Goal: Task Accomplishment & Management: Manage account settings

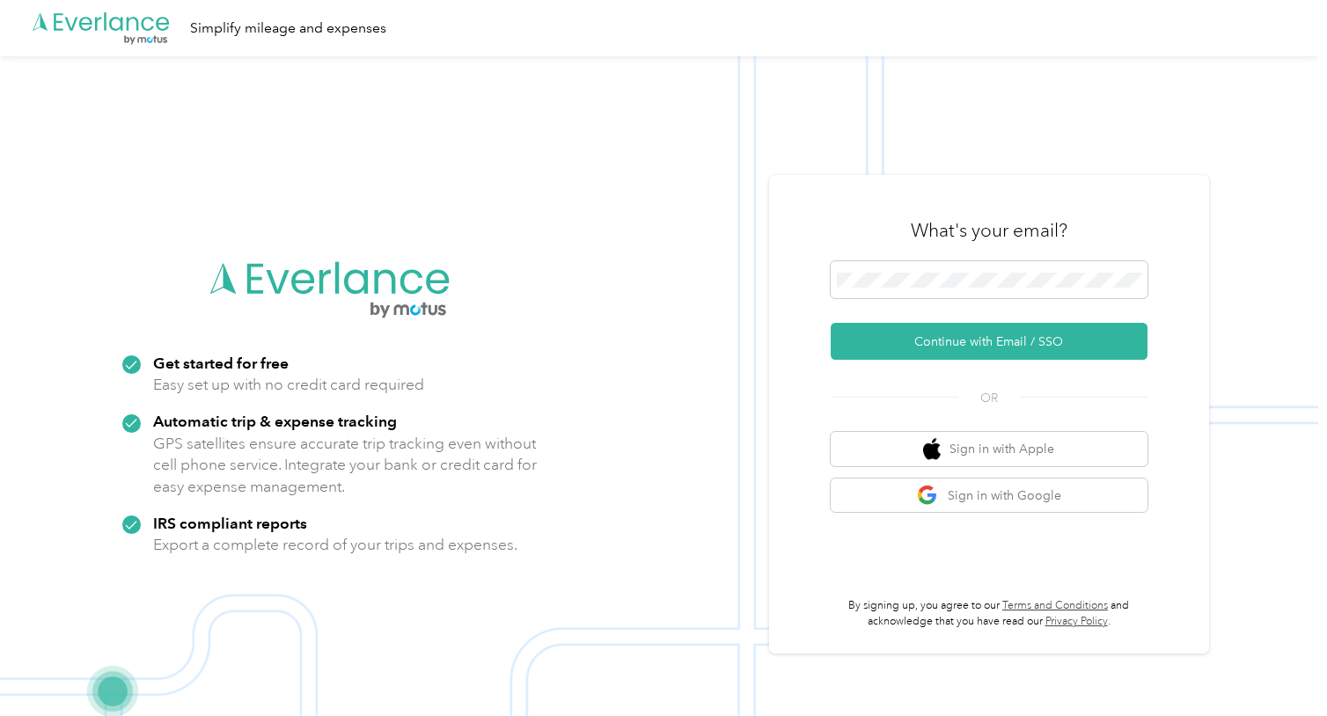
click at [379, 10] on div ".cls-1 { fill: #00adee; } .cls-2 { fill: #fff; } .cls-3 { fill: #707372; } .cls…" at bounding box center [659, 28] width 1318 height 56
click at [1000, 268] on span at bounding box center [989, 279] width 317 height 37
click at [905, 345] on button "Continue with Email / SSO" at bounding box center [989, 341] width 317 height 37
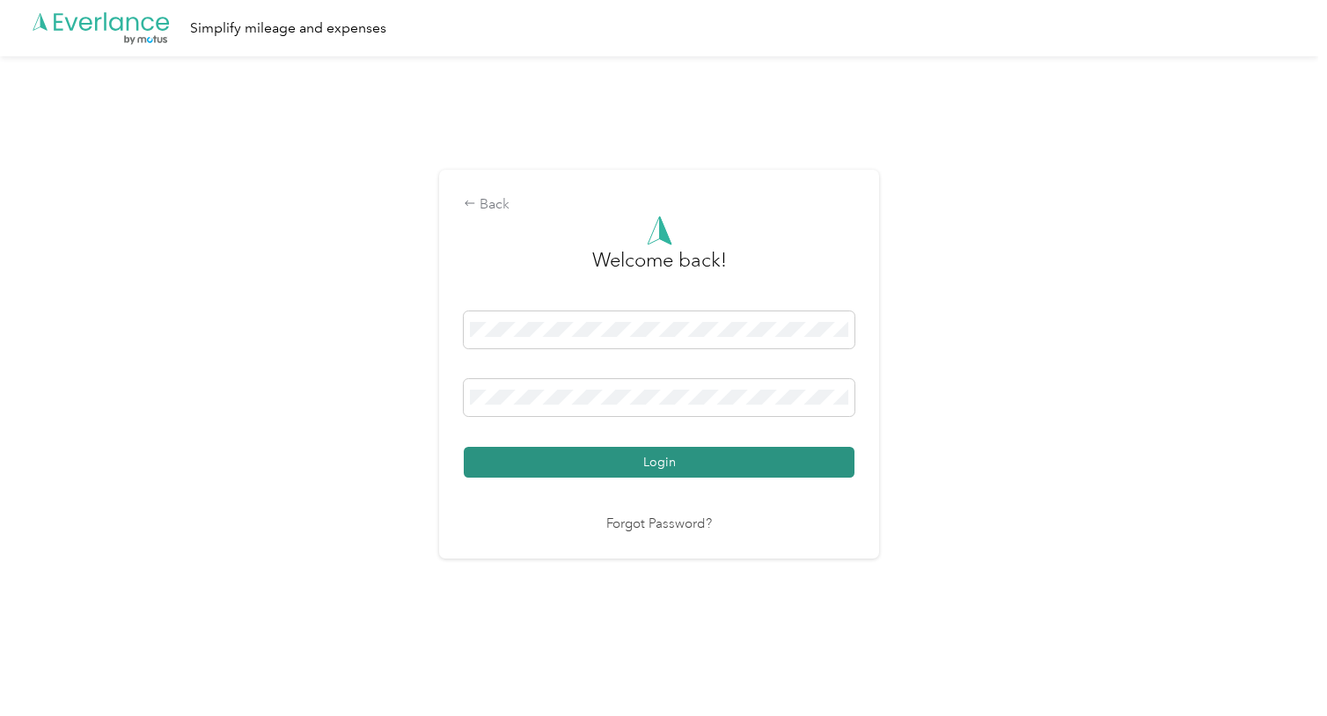
click at [714, 461] on button "Login" at bounding box center [659, 462] width 391 height 31
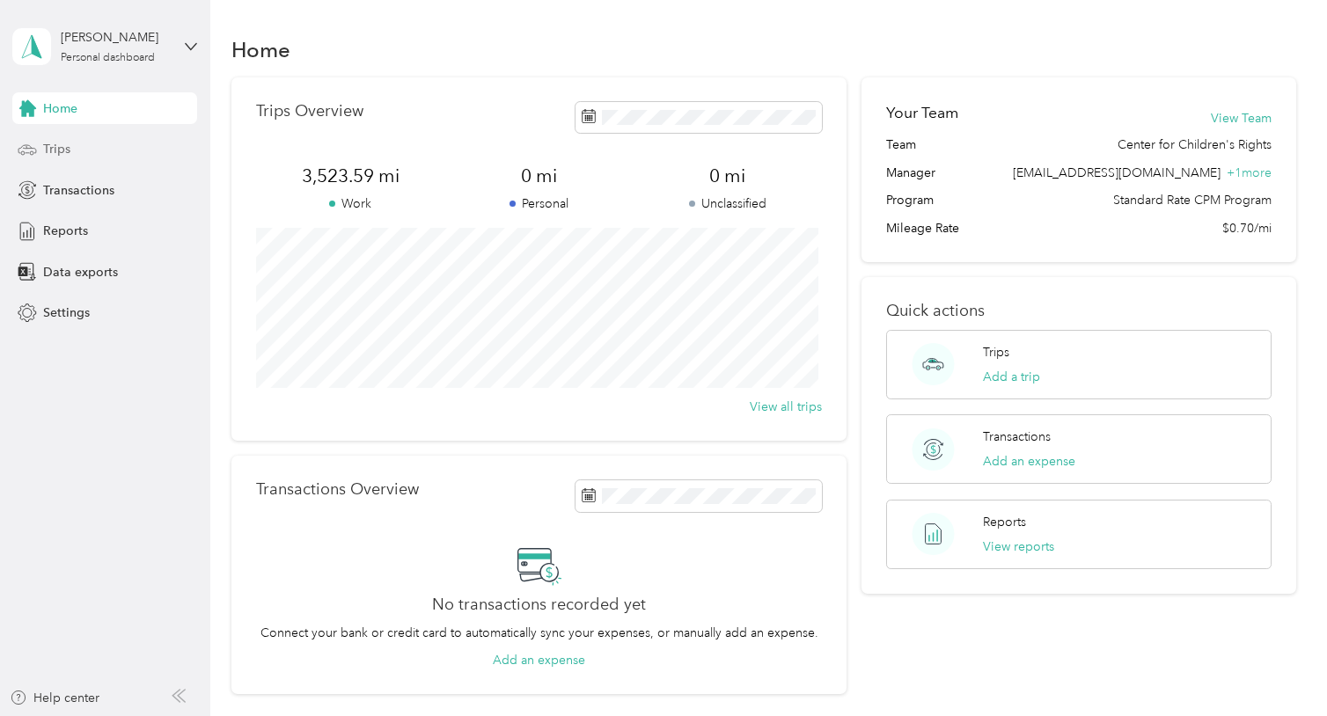
click at [131, 158] on div "Trips" at bounding box center [104, 150] width 185 height 32
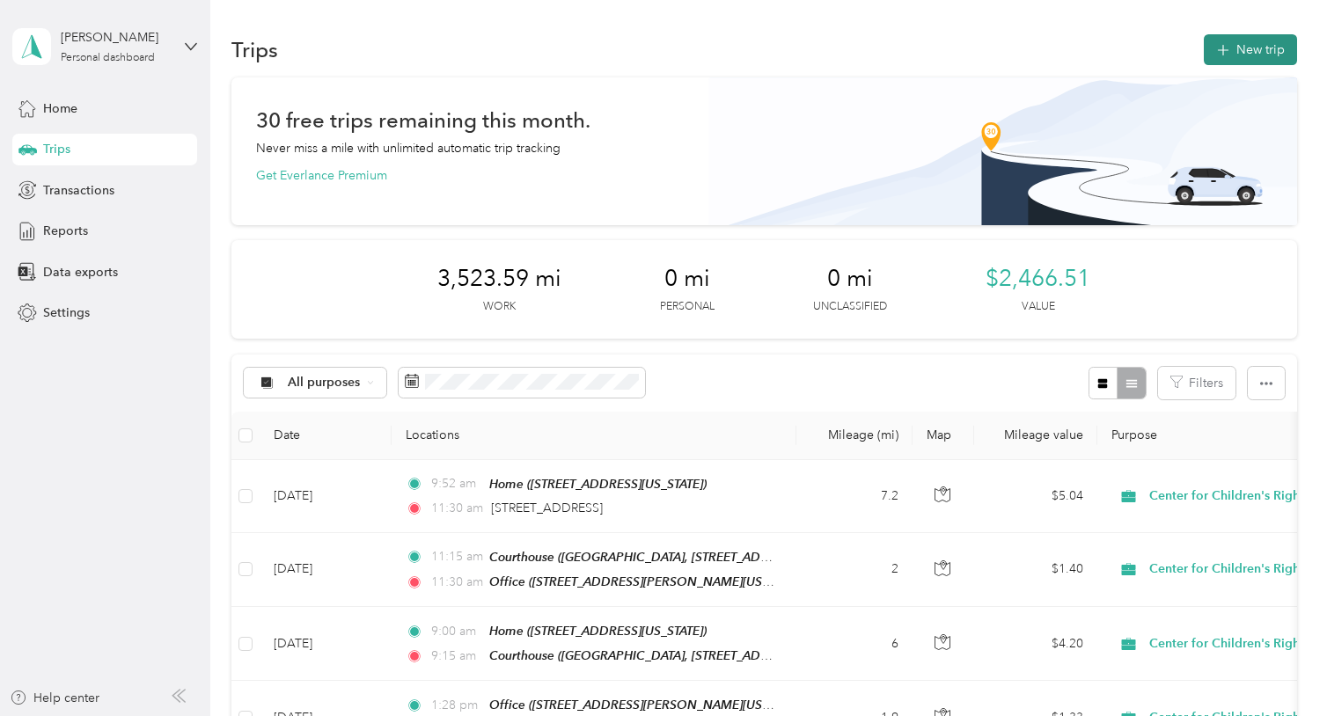
click at [1238, 58] on button "New trip" at bounding box center [1250, 49] width 93 height 31
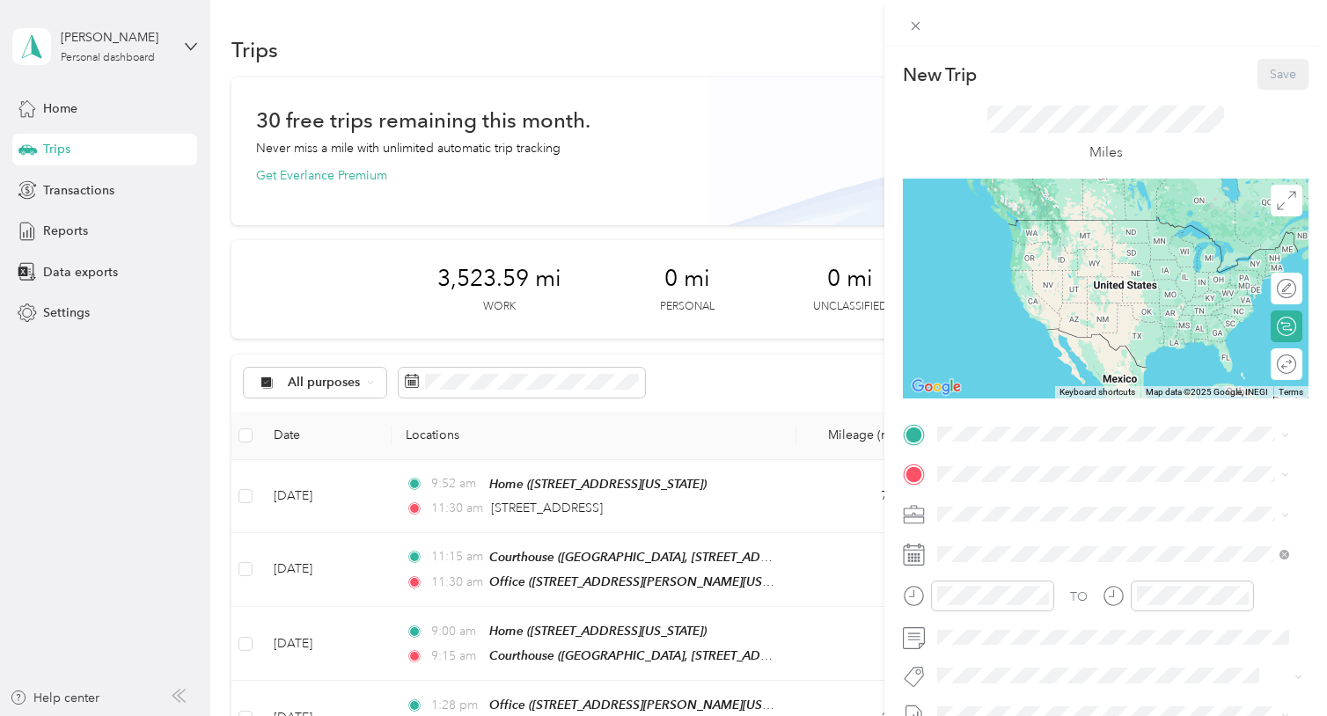
click at [985, 506] on div "Office [STREET_ADDRESS][PERSON_NAME][US_STATE]" at bounding box center [1108, 514] width 274 height 37
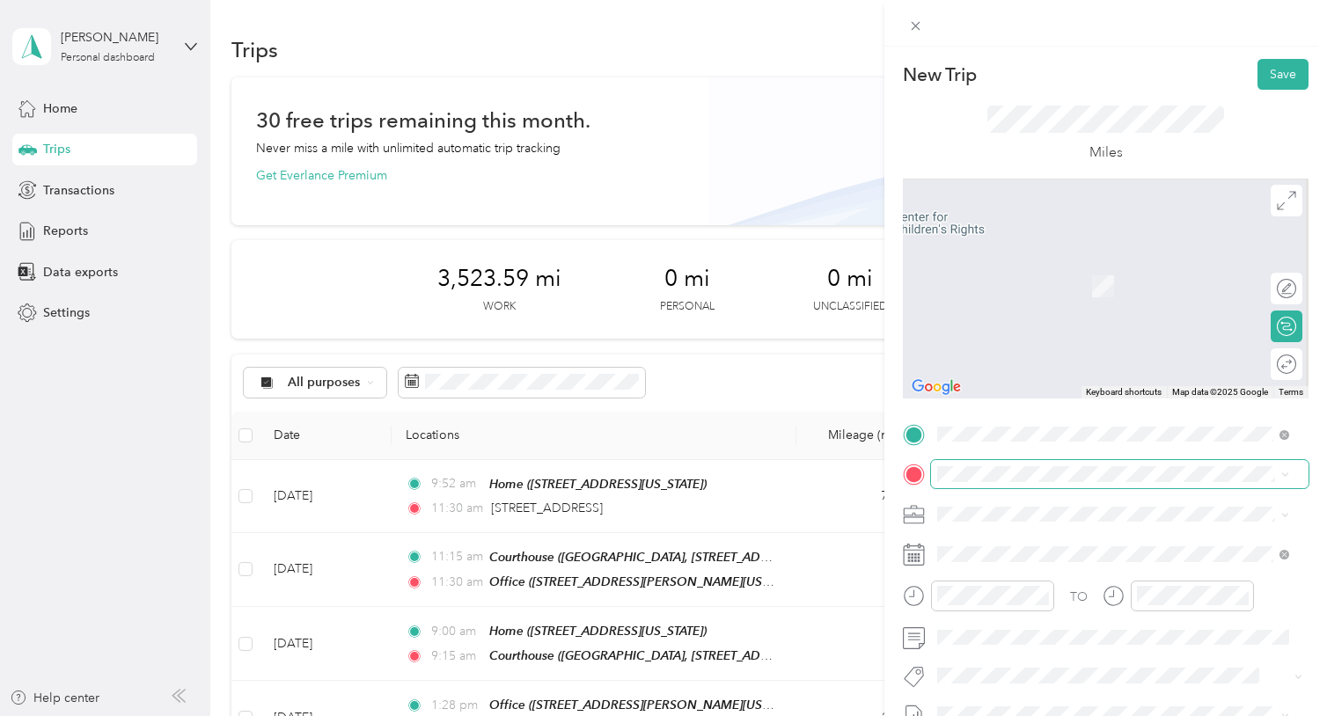
click at [964, 482] on span at bounding box center [1119, 474] width 377 height 28
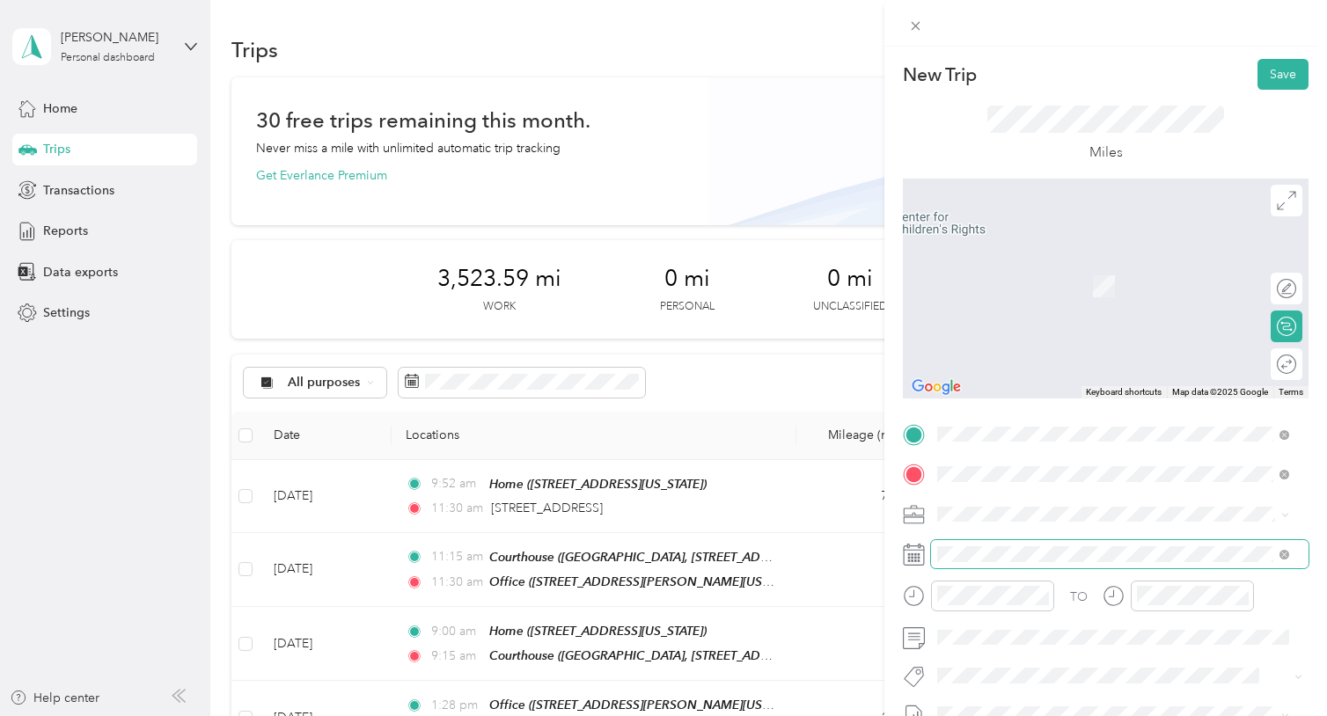
click at [964, 562] on span at bounding box center [1119, 554] width 377 height 28
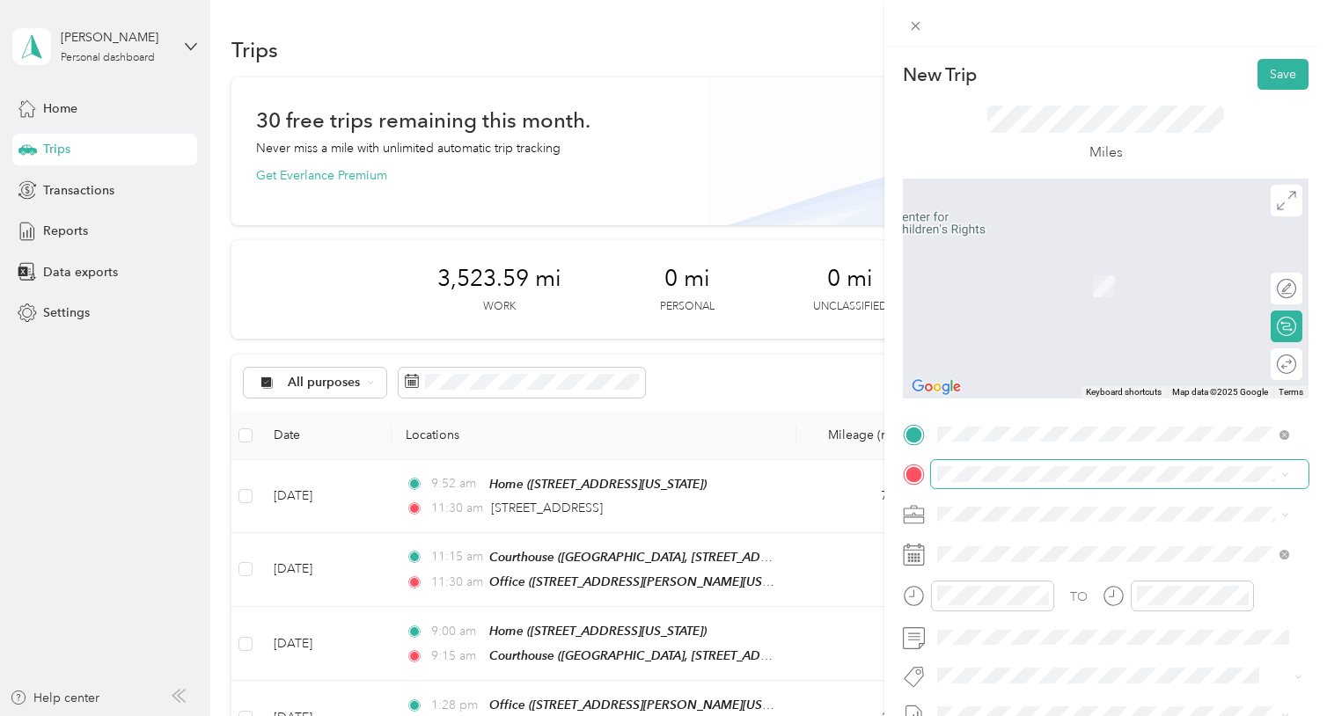
click at [1211, 484] on span at bounding box center [1119, 474] width 377 height 28
click at [1077, 273] on div "[STREET_ADDRESS][US_STATE]" at bounding box center [1112, 261] width 339 height 24
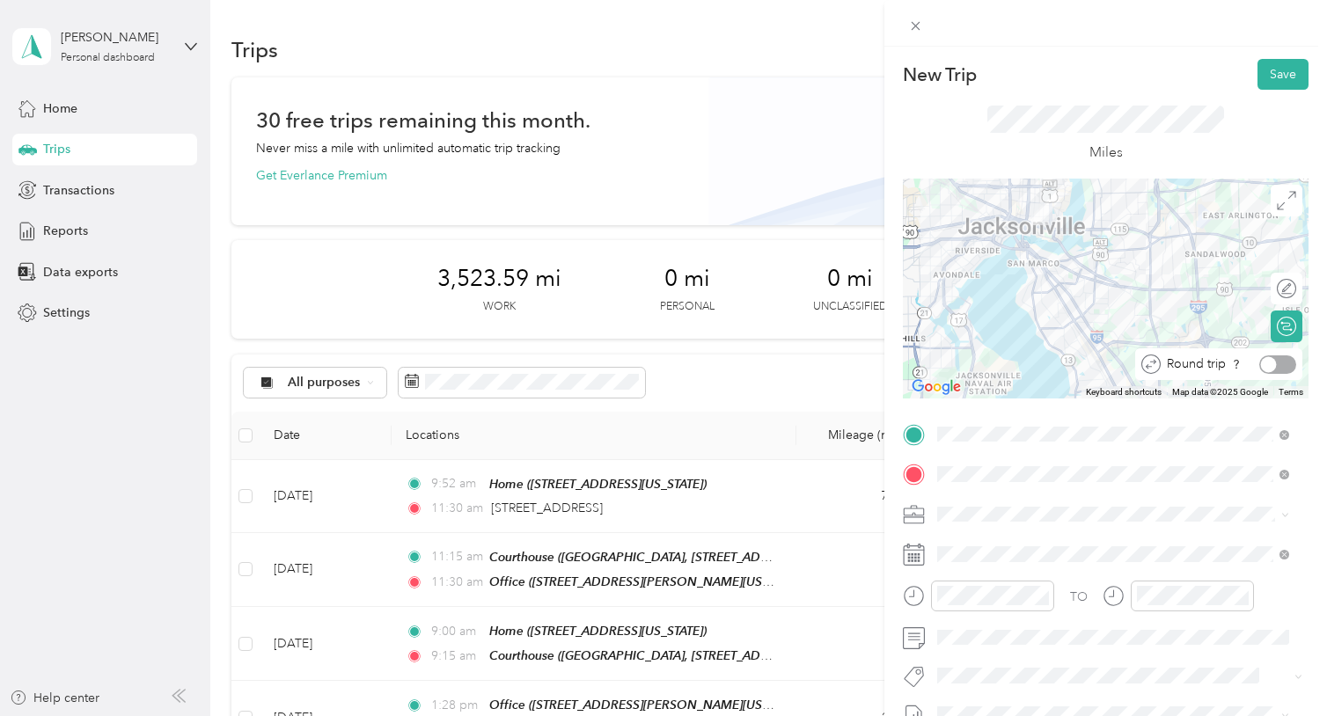
click at [1271, 367] on div at bounding box center [1277, 364] width 37 height 18
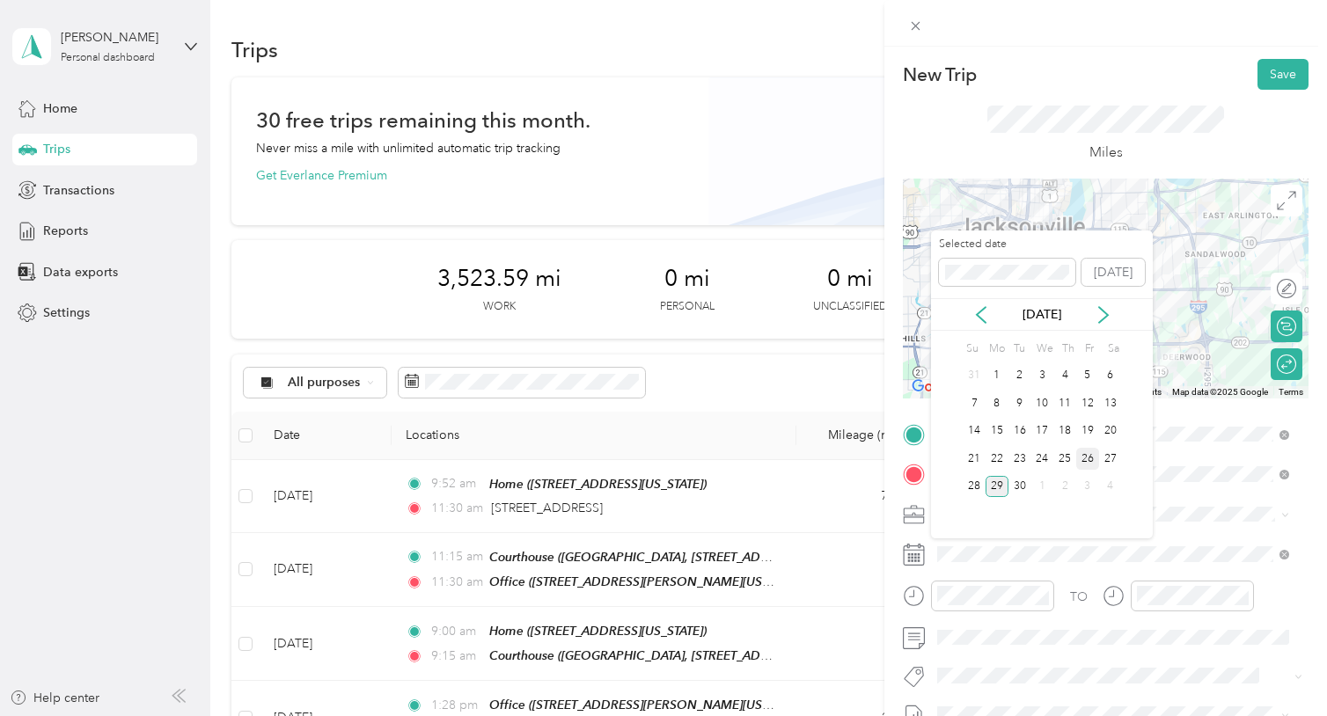
click at [1085, 455] on div "26" at bounding box center [1087, 459] width 23 height 22
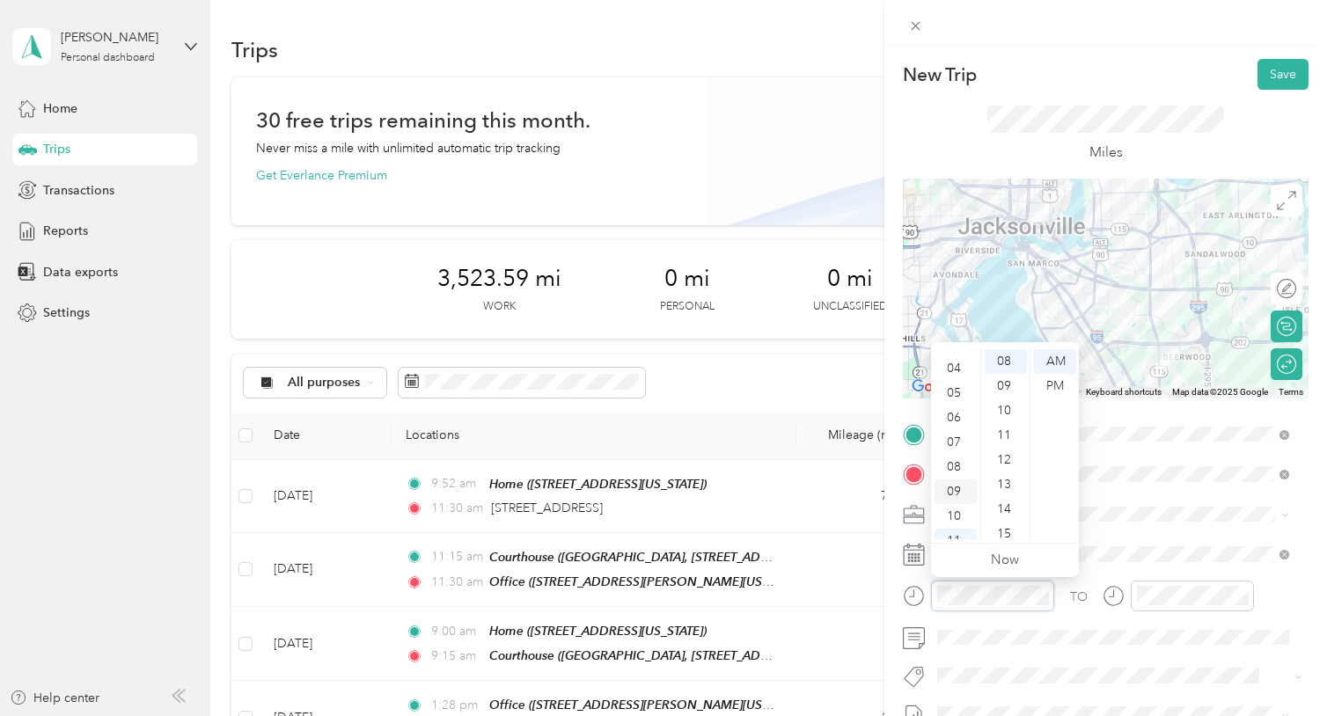
scroll to position [93, 0]
click at [954, 511] on div "10" at bounding box center [955, 514] width 42 height 25
click at [1003, 436] on div "30" at bounding box center [1006, 433] width 42 height 25
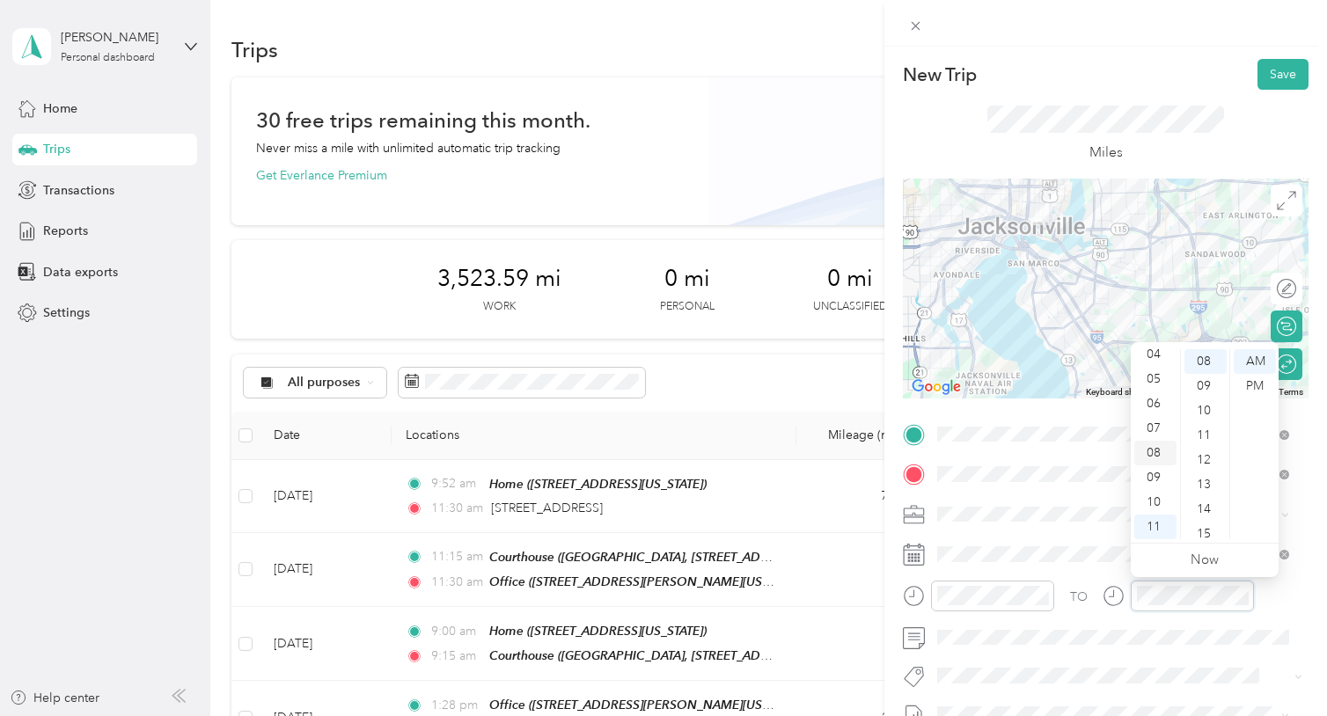
scroll to position [0, 0]
click at [1146, 357] on div "12" at bounding box center [1155, 361] width 42 height 25
click at [1213, 483] on div "45" at bounding box center [1205, 478] width 42 height 25
click at [1260, 384] on div "PM" at bounding box center [1255, 386] width 42 height 25
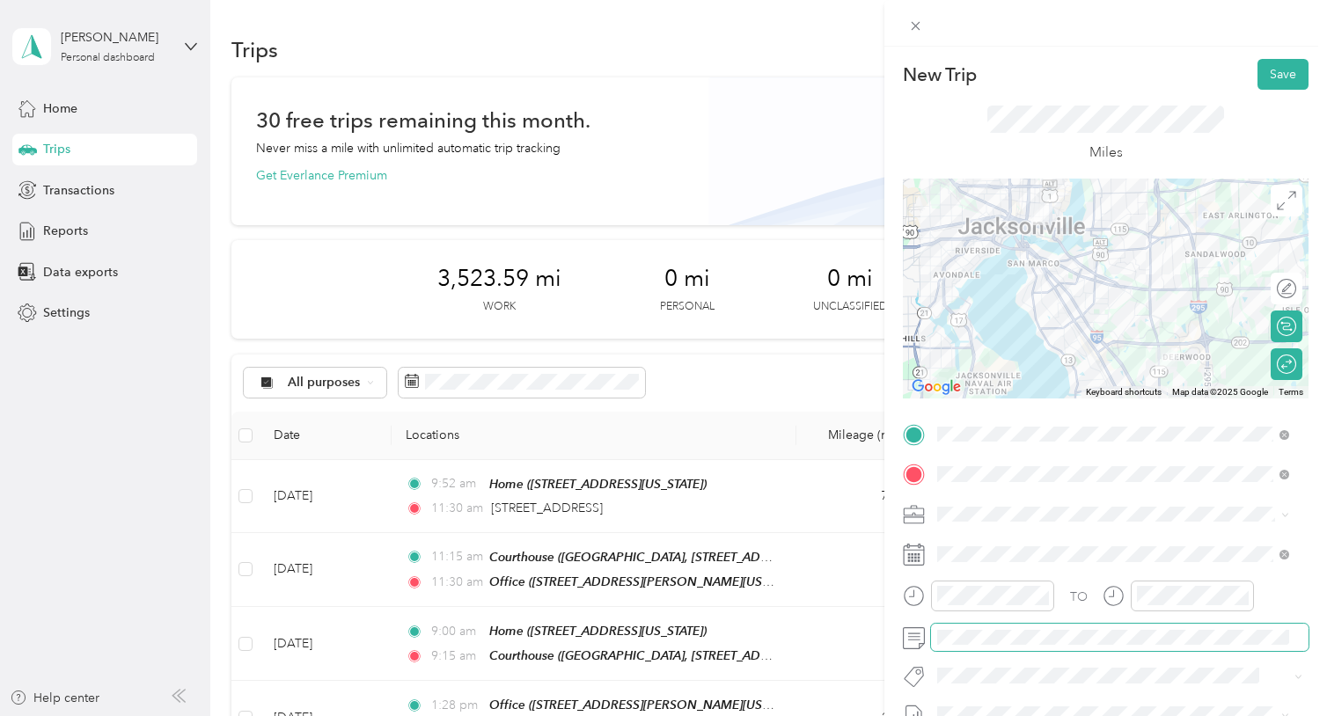
click at [999, 645] on span at bounding box center [1119, 638] width 377 height 28
click at [1266, 72] on button "Save" at bounding box center [1282, 74] width 51 height 31
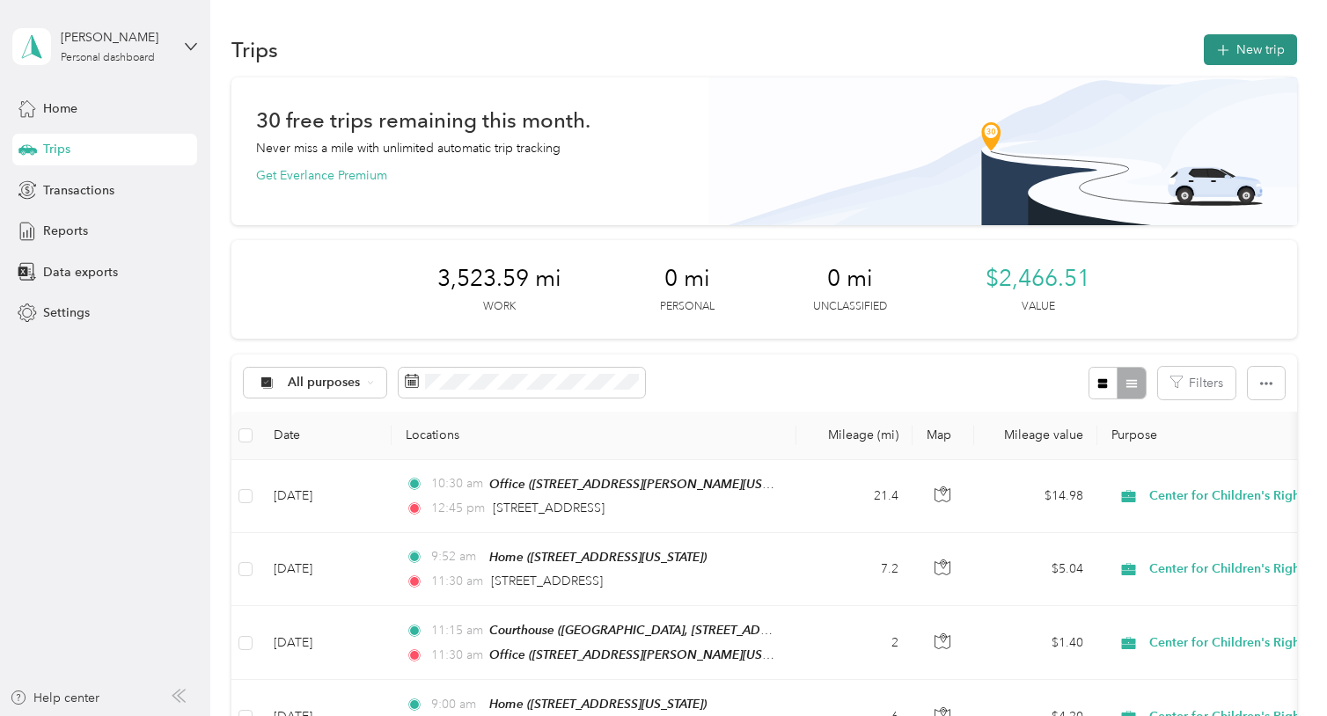
click at [1260, 50] on button "New trip" at bounding box center [1250, 49] width 93 height 31
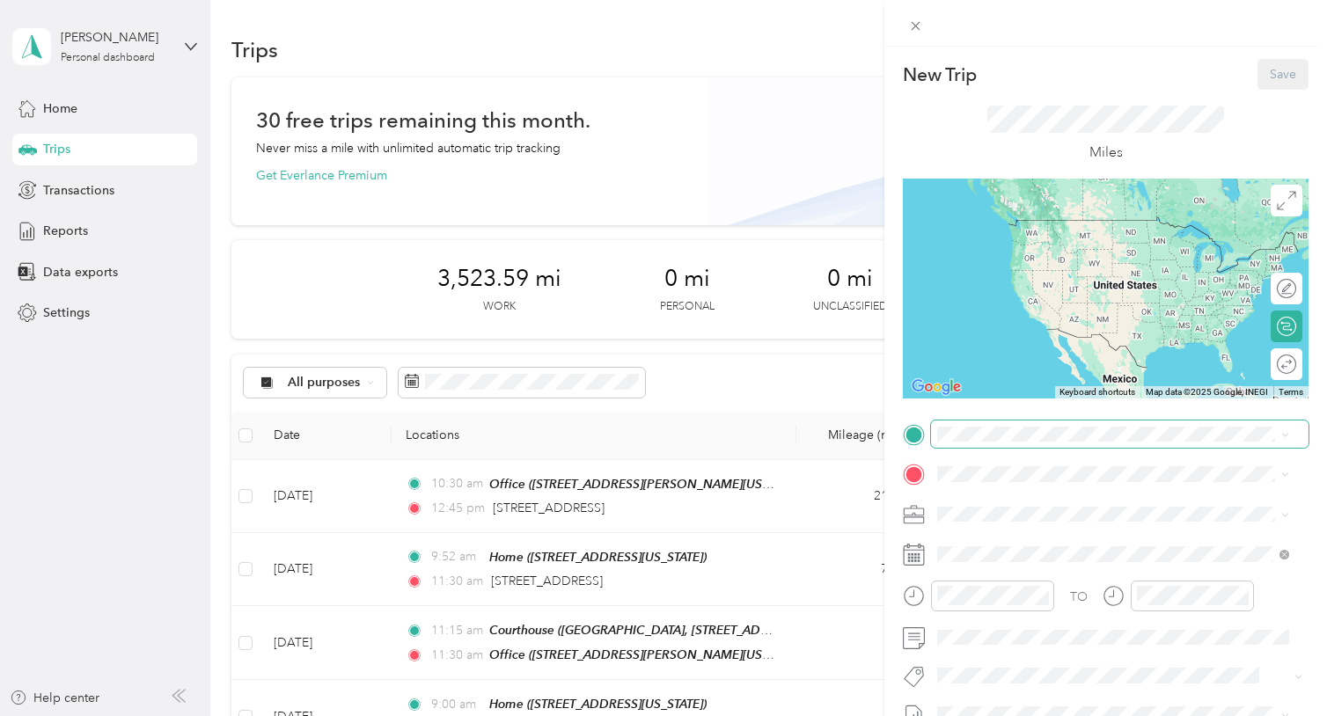
click at [1035, 425] on span at bounding box center [1119, 435] width 377 height 28
click at [997, 530] on span "[STREET_ADDRESS][PERSON_NAME][US_STATE]" at bounding box center [1108, 522] width 274 height 15
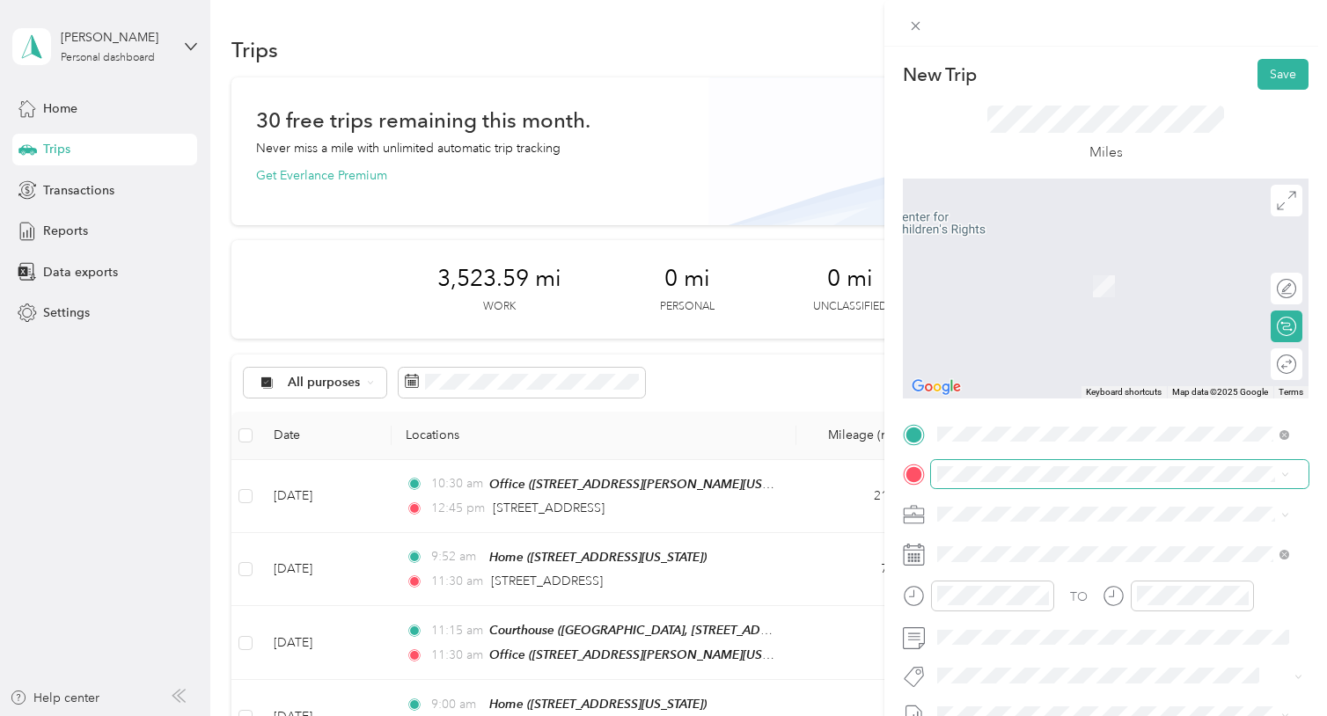
click at [973, 483] on span at bounding box center [1119, 474] width 377 height 28
click at [1042, 294] on span "[STREET_ADDRESS][US_STATE]" at bounding box center [1059, 286] width 176 height 15
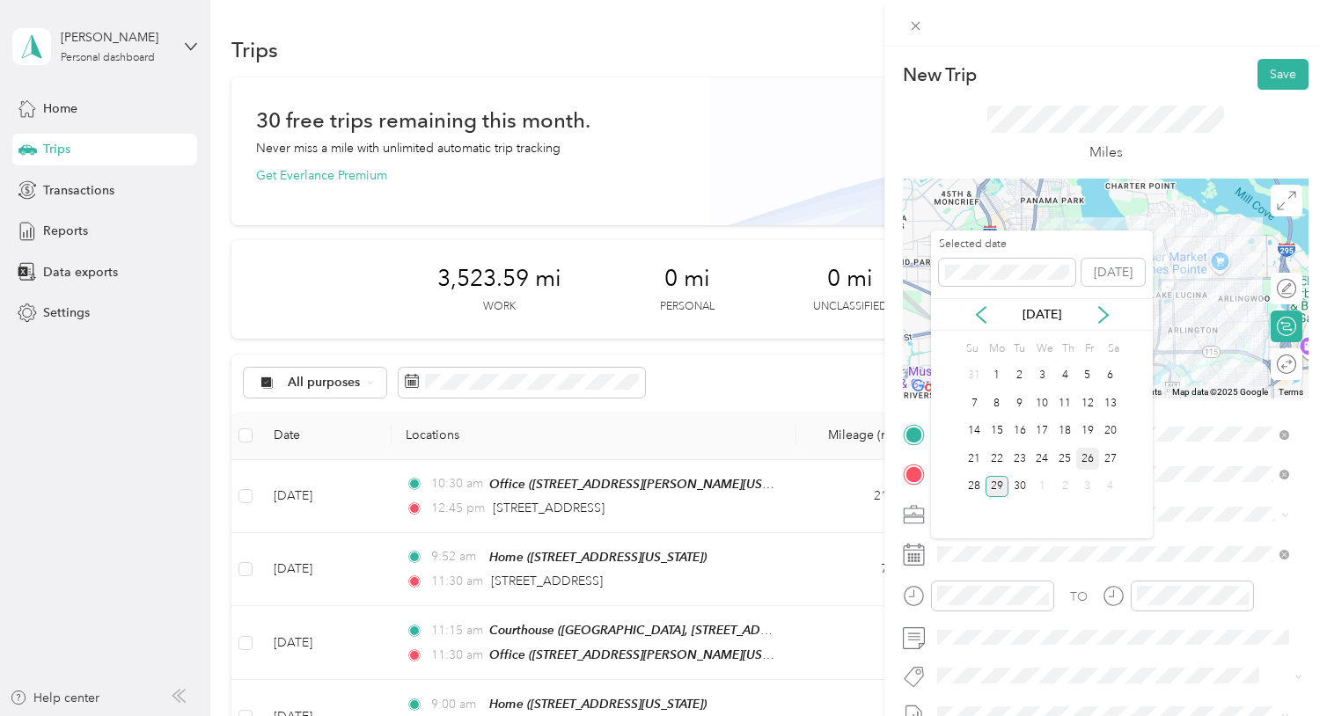
click at [1086, 455] on div "26" at bounding box center [1087, 459] width 23 height 22
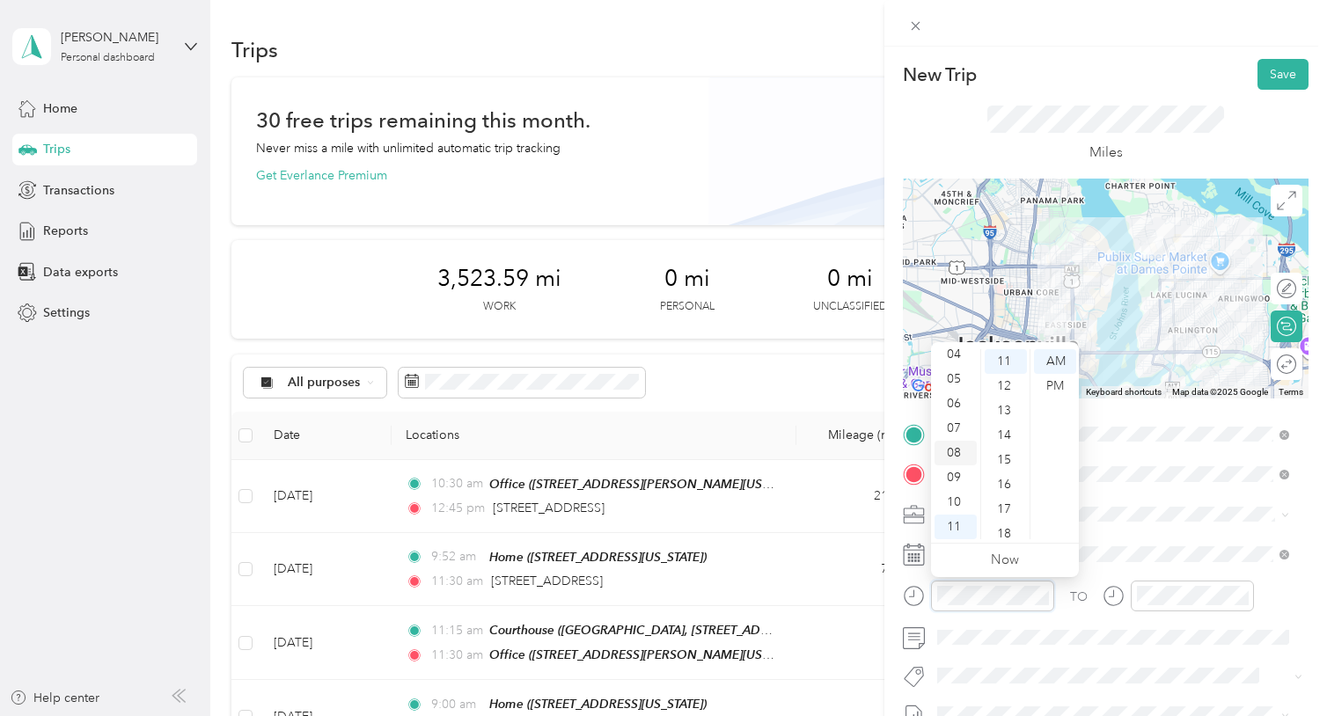
scroll to position [0, 0]
click at [944, 389] on div "01" at bounding box center [955, 386] width 42 height 25
click at [955, 383] on div "02" at bounding box center [955, 386] width 42 height 25
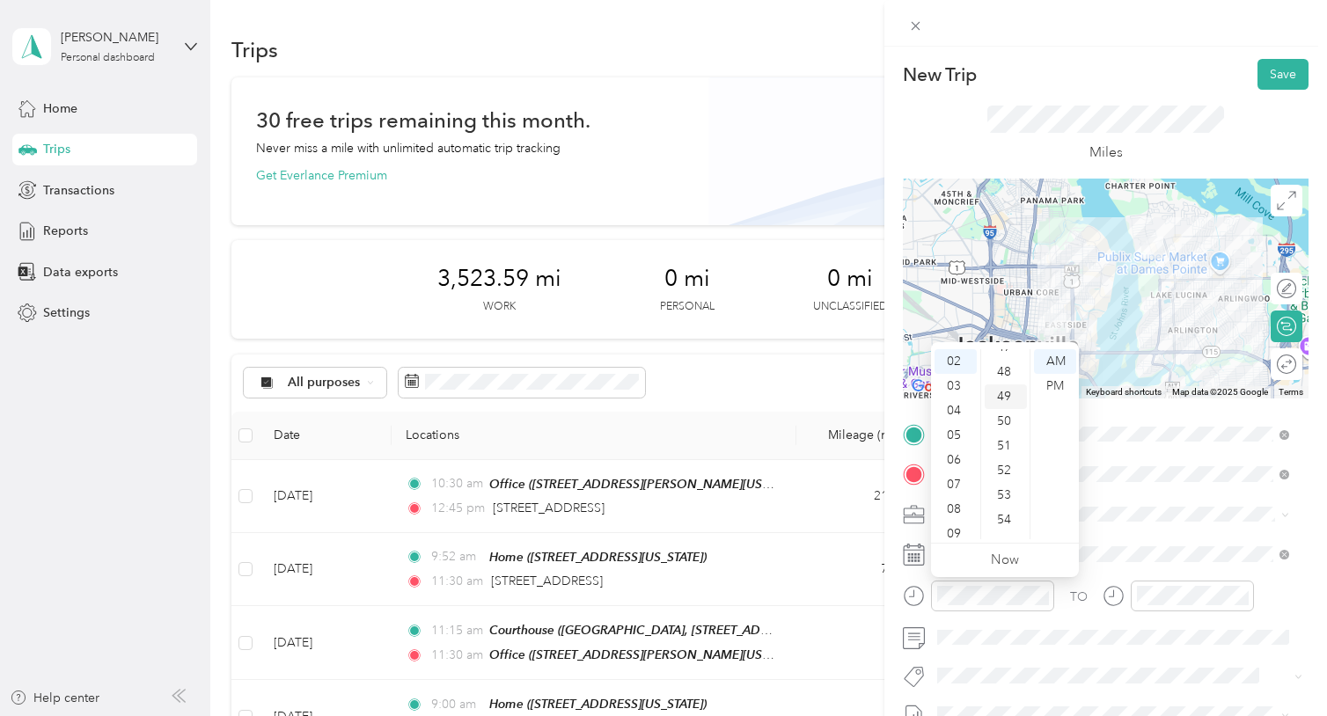
click at [1006, 386] on div "49" at bounding box center [1006, 397] width 42 height 25
click at [1052, 385] on div "PM" at bounding box center [1055, 386] width 42 height 25
click at [1150, 572] on div "TO Add photo" at bounding box center [1106, 633] width 406 height 425
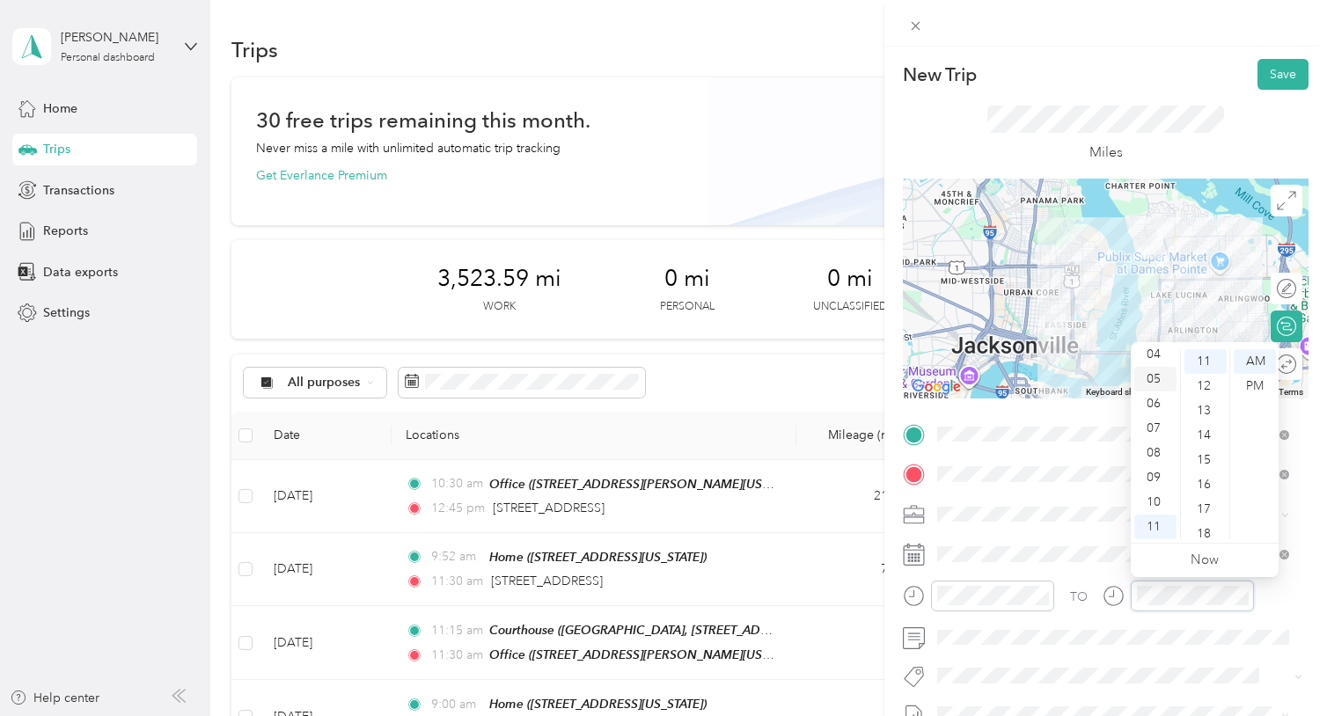
scroll to position [0, 0]
click at [1164, 442] on div "03" at bounding box center [1155, 435] width 42 height 25
click at [1207, 455] on div "04" at bounding box center [1205, 460] width 42 height 25
click at [1257, 384] on div "PM" at bounding box center [1255, 386] width 42 height 25
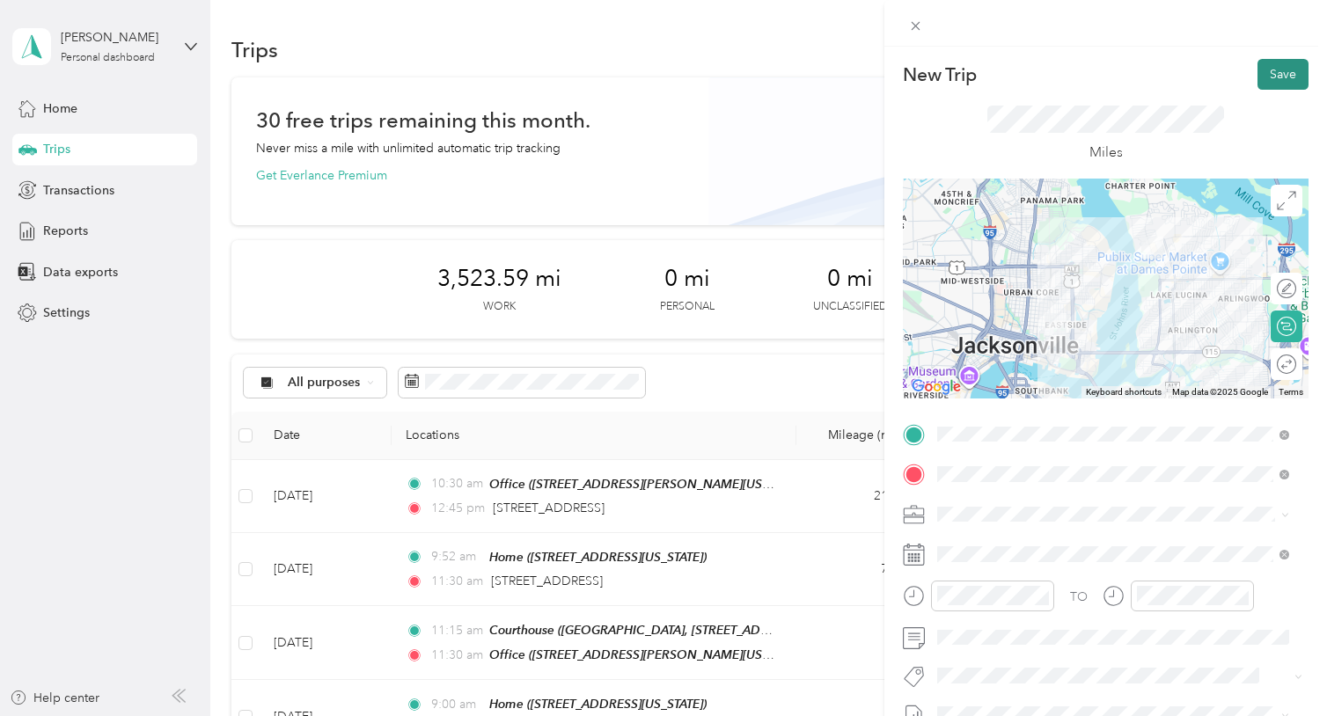
click at [1260, 80] on button "Save" at bounding box center [1282, 74] width 51 height 31
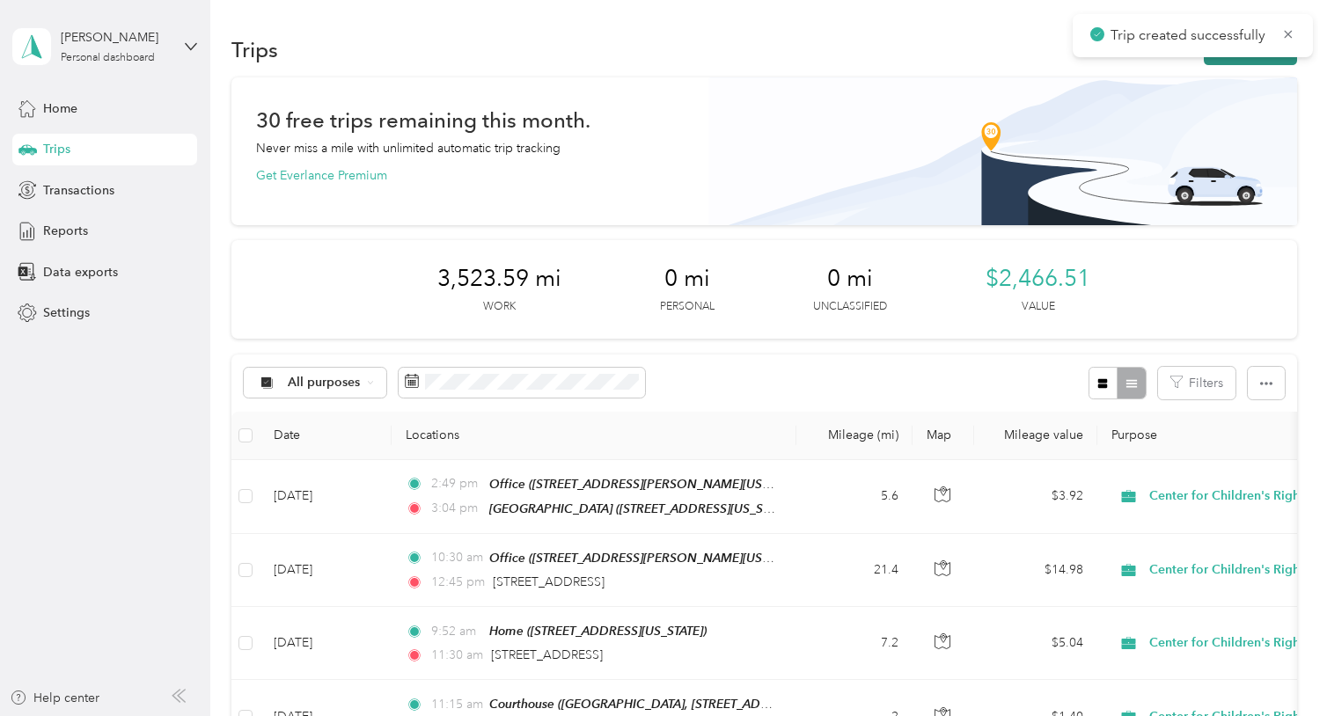
click at [1246, 62] on button "New trip" at bounding box center [1250, 49] width 93 height 31
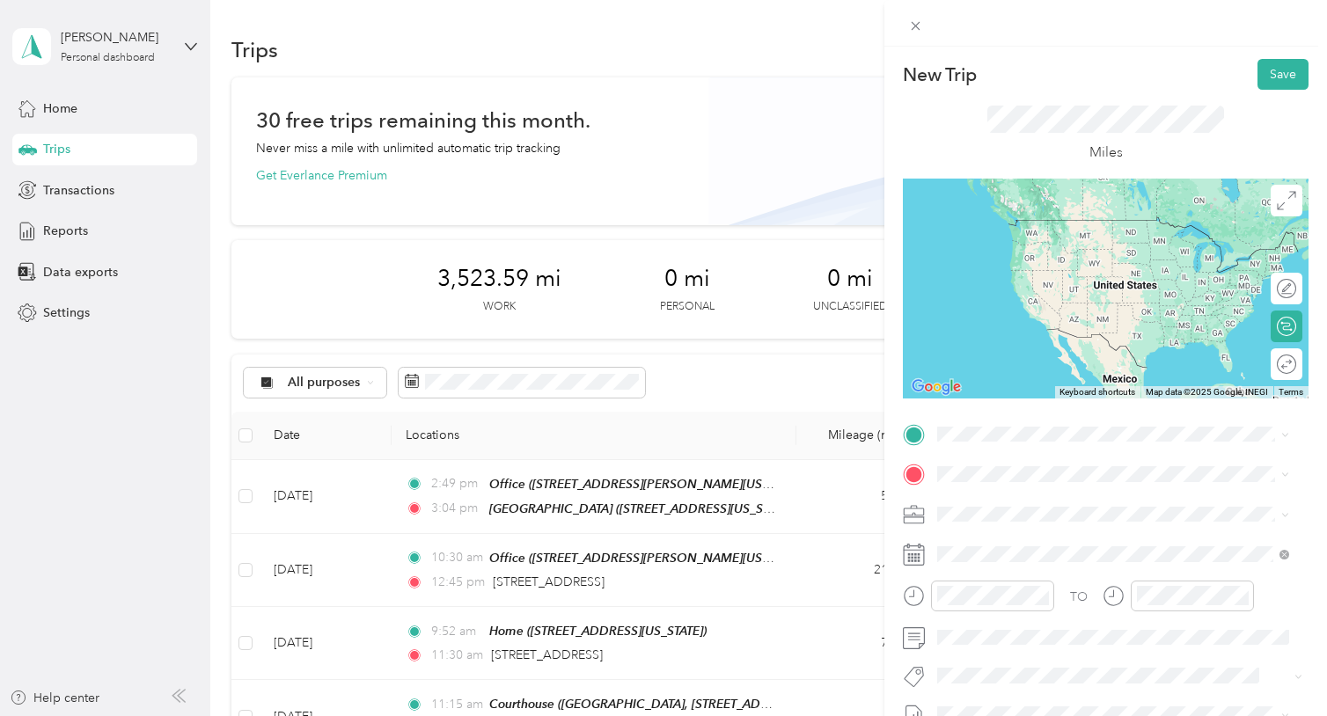
click at [1059, 503] on strong "[GEOGRAPHIC_DATA]" at bounding box center [1036, 503] width 131 height 16
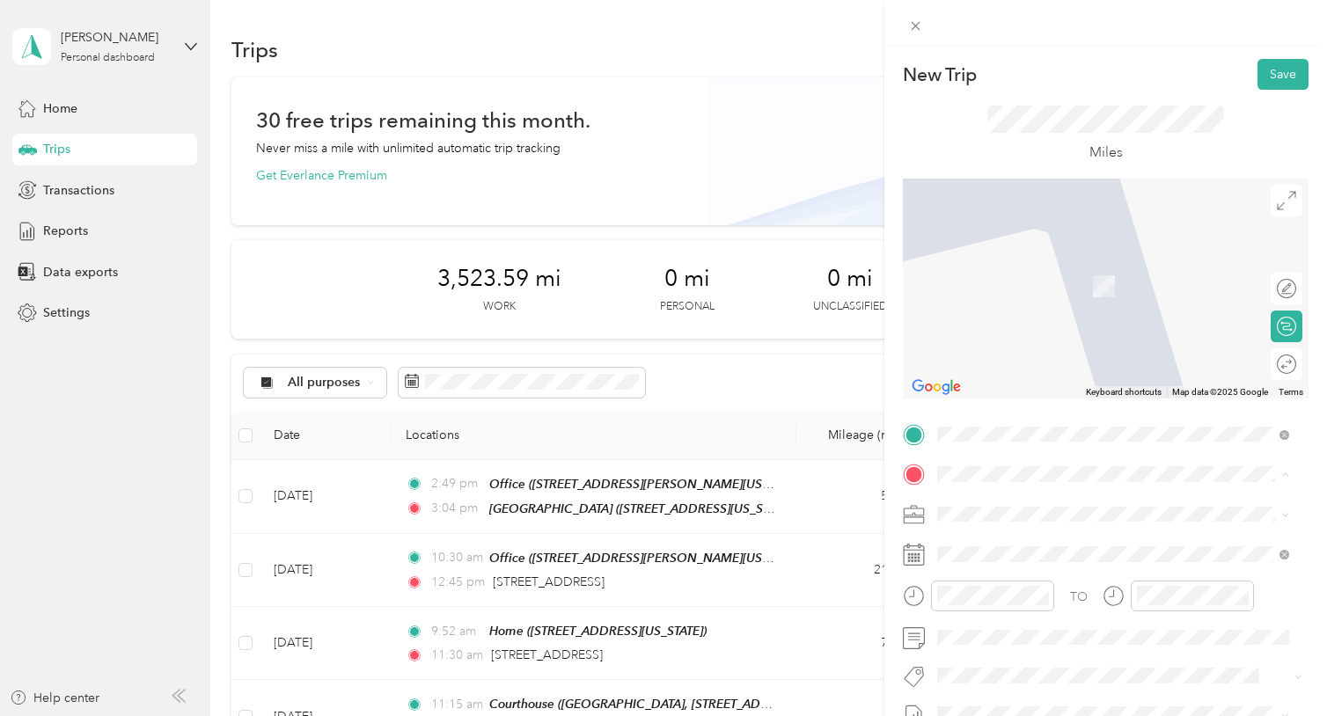
click at [1049, 350] on div "Home [STREET_ADDRESS][US_STATE]" at bounding box center [1059, 332] width 176 height 37
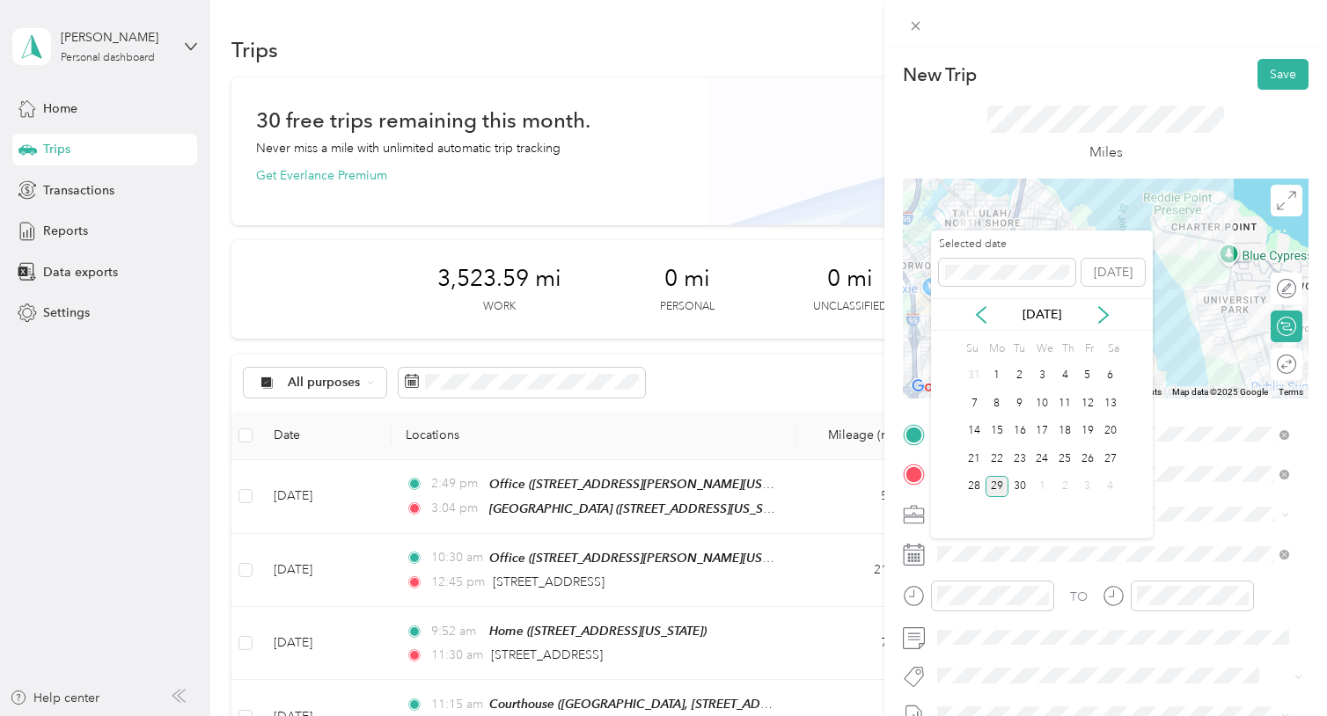
click at [1089, 445] on div "26" at bounding box center [1087, 459] width 23 height 28
click at [1094, 458] on div "26" at bounding box center [1087, 459] width 23 height 22
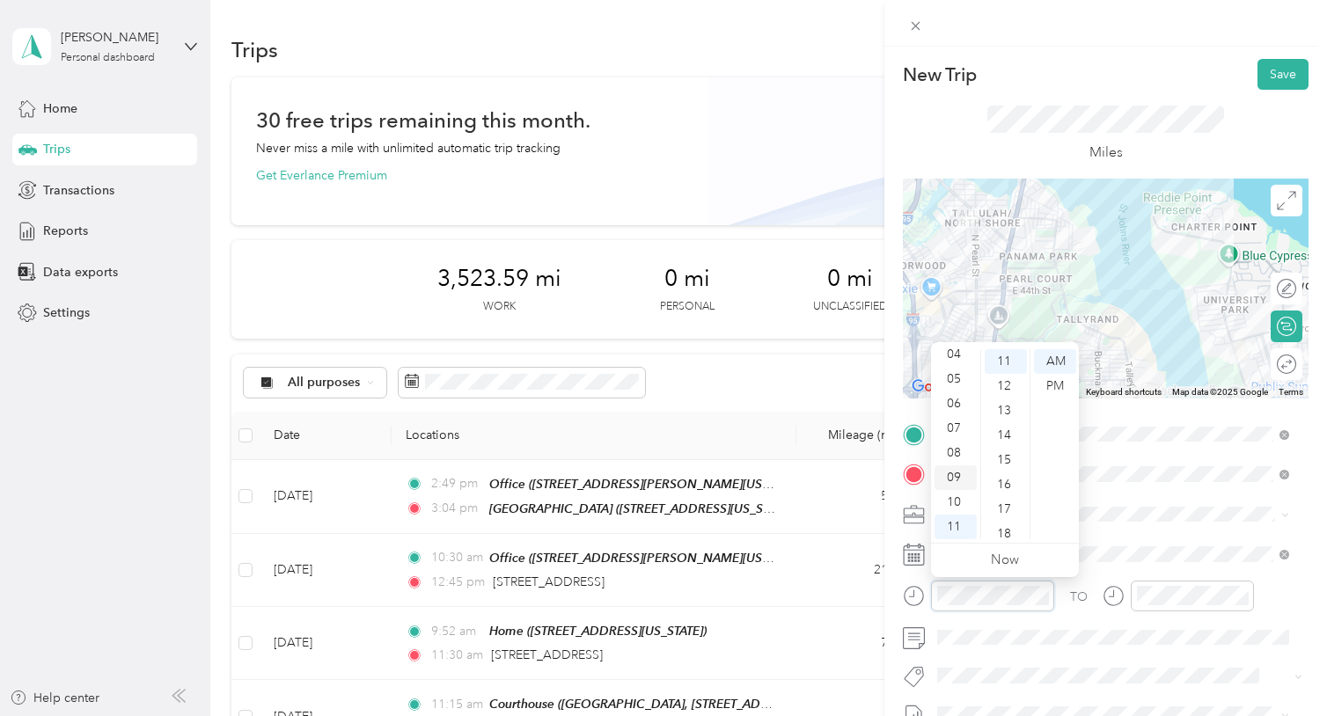
scroll to position [0, 0]
click at [959, 473] on div "05" at bounding box center [955, 471] width 42 height 25
click at [1003, 407] on div "45" at bounding box center [1006, 407] width 42 height 25
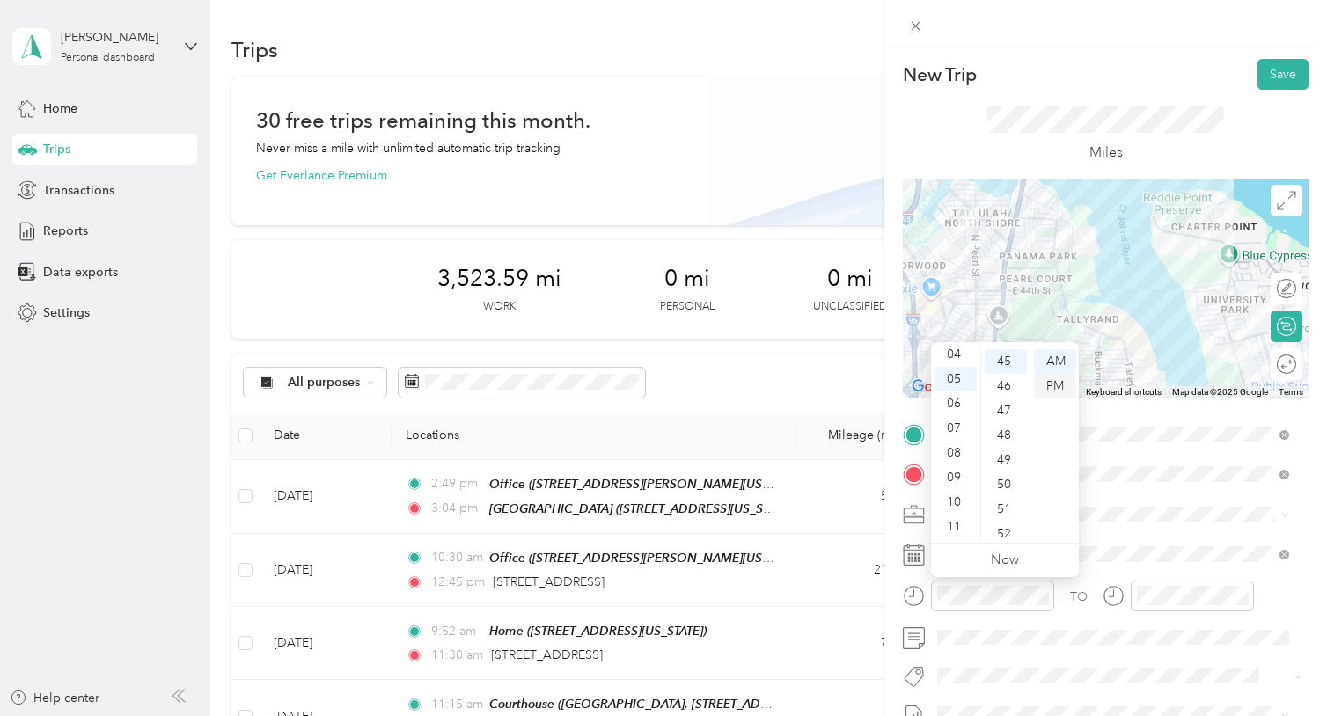
click at [1073, 382] on div "PM" at bounding box center [1055, 386] width 42 height 25
click at [1010, 404] on div "35" at bounding box center [1006, 407] width 42 height 25
click at [1011, 380] on div "30" at bounding box center [1006, 378] width 42 height 25
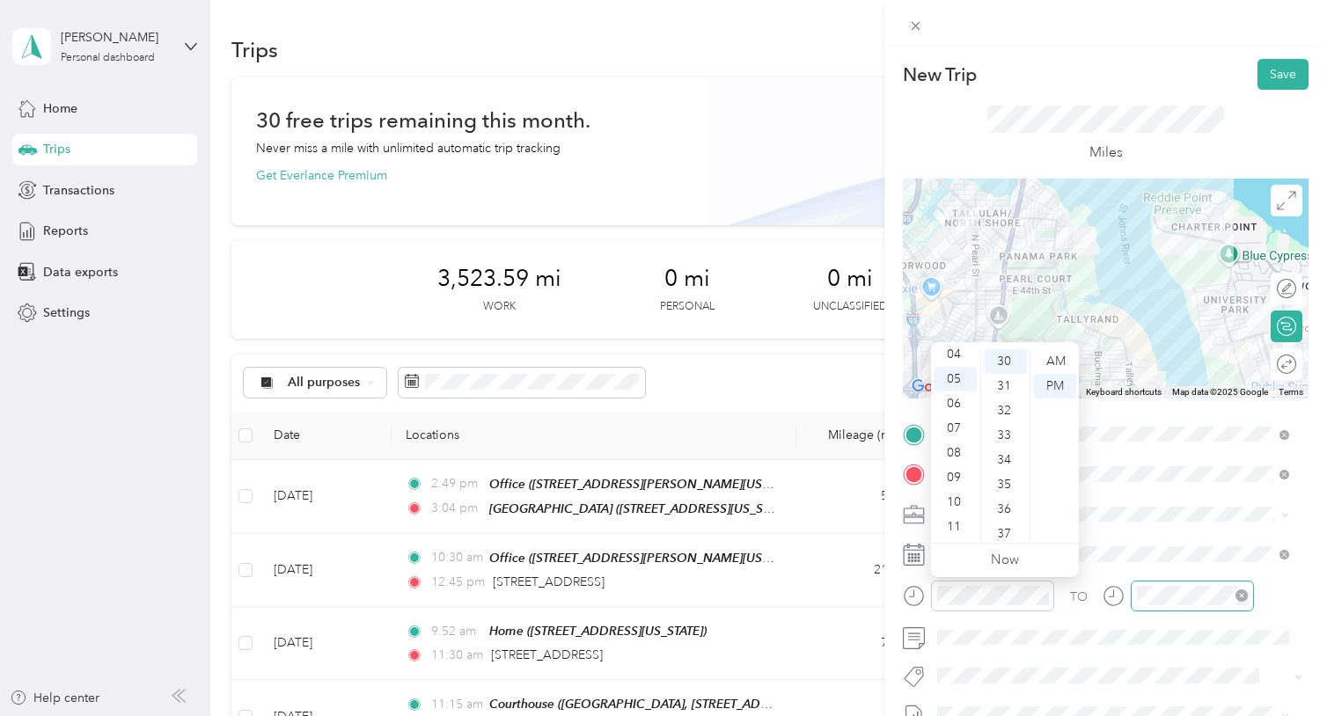
click at [1161, 609] on div at bounding box center [1192, 596] width 123 height 31
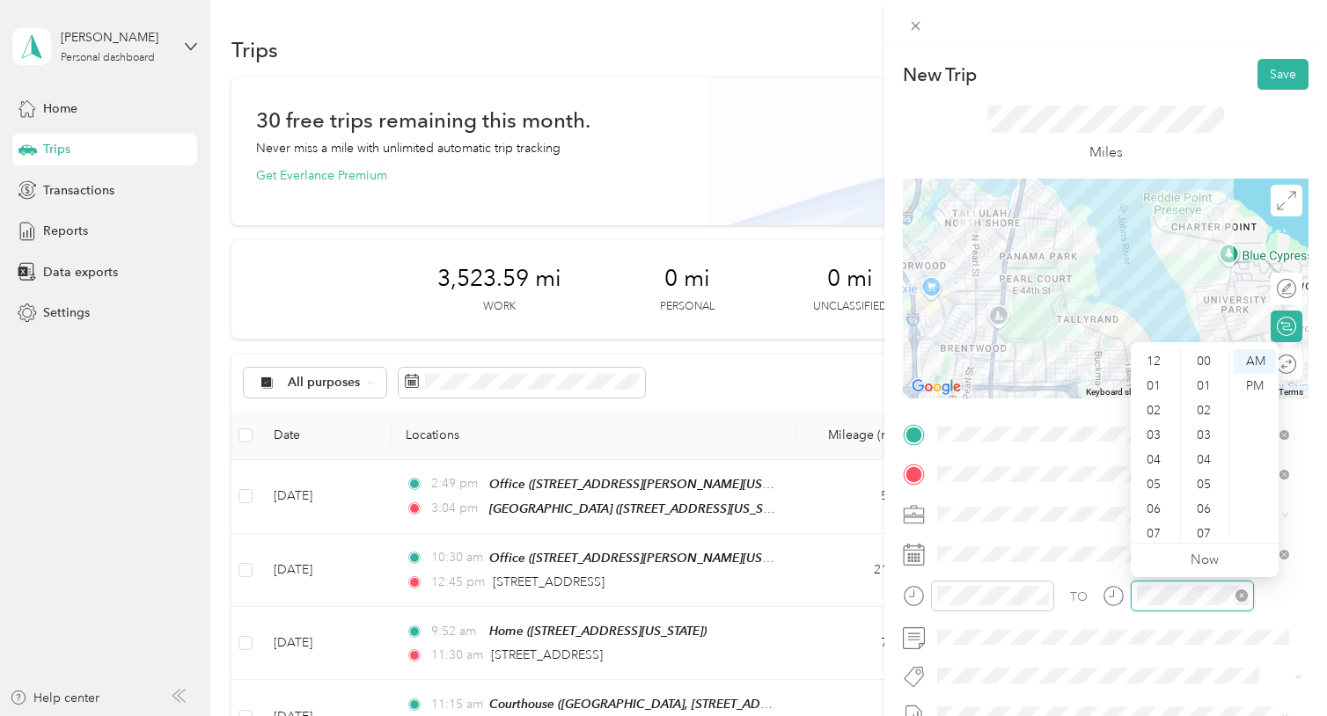
scroll to position [106, 0]
click at [1157, 382] on div "05" at bounding box center [1155, 379] width 42 height 25
click at [1197, 517] on div "51" at bounding box center [1205, 513] width 42 height 25
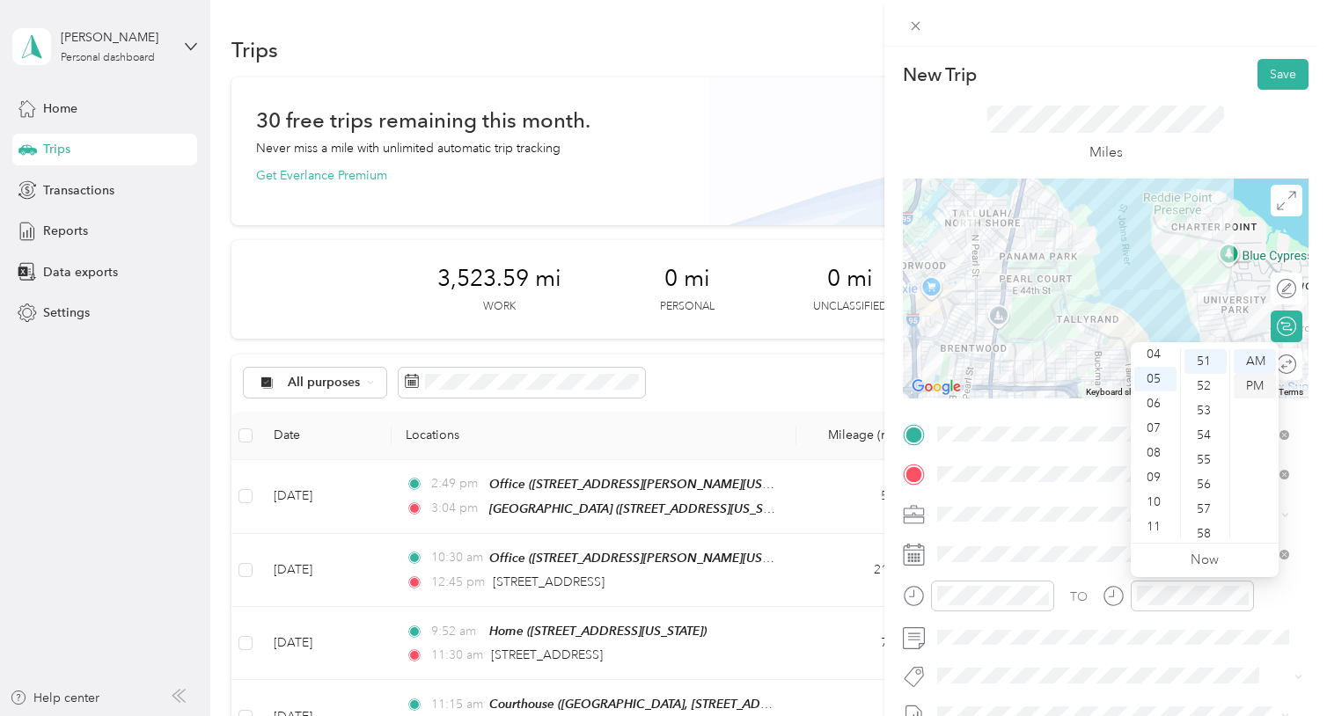
click at [1260, 376] on div "PM" at bounding box center [1255, 386] width 42 height 25
click at [1268, 72] on button "Save" at bounding box center [1282, 74] width 51 height 31
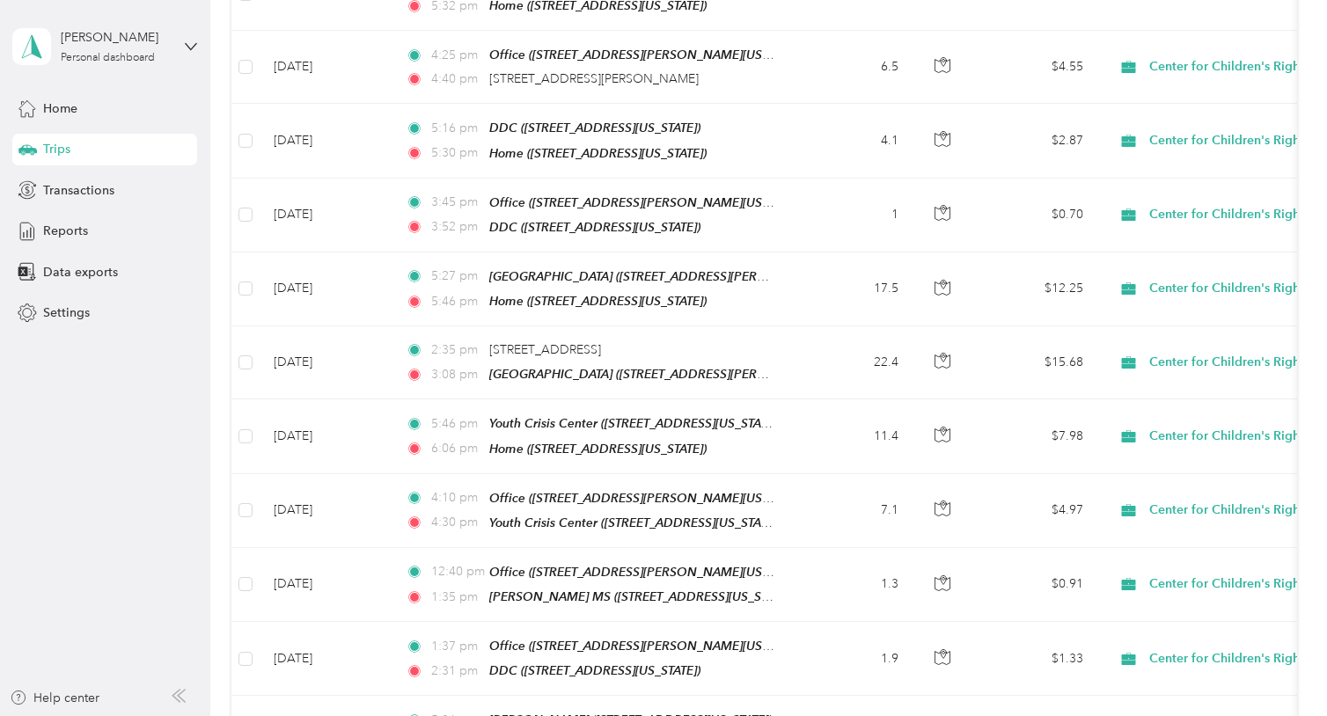
scroll to position [1249, 0]
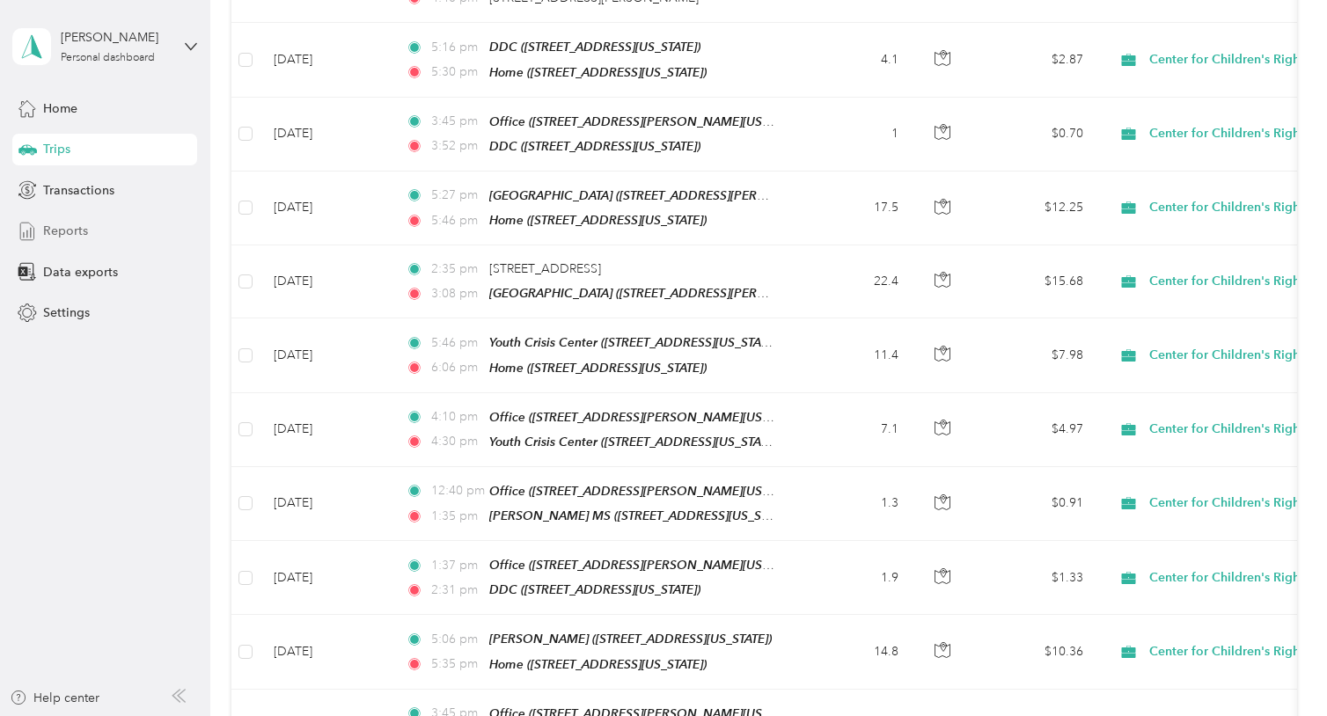
click at [81, 243] on div "Reports" at bounding box center [104, 232] width 185 height 32
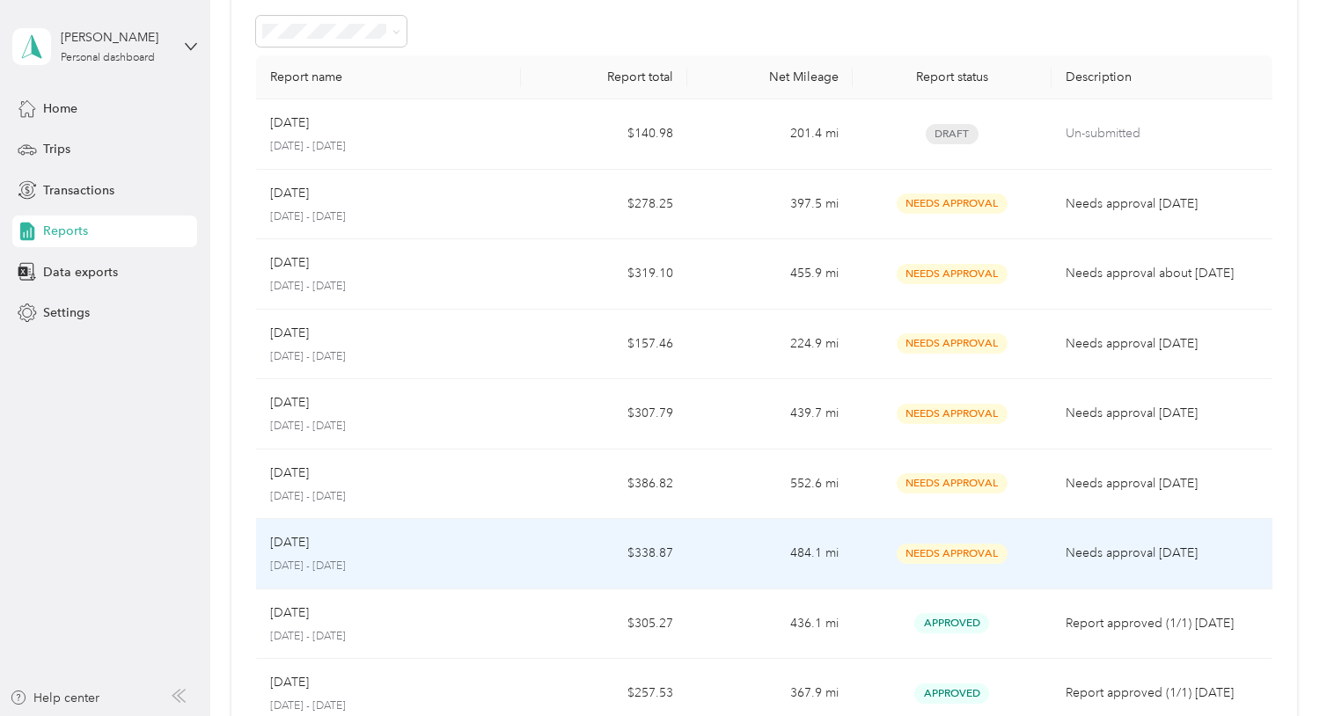
scroll to position [84, 0]
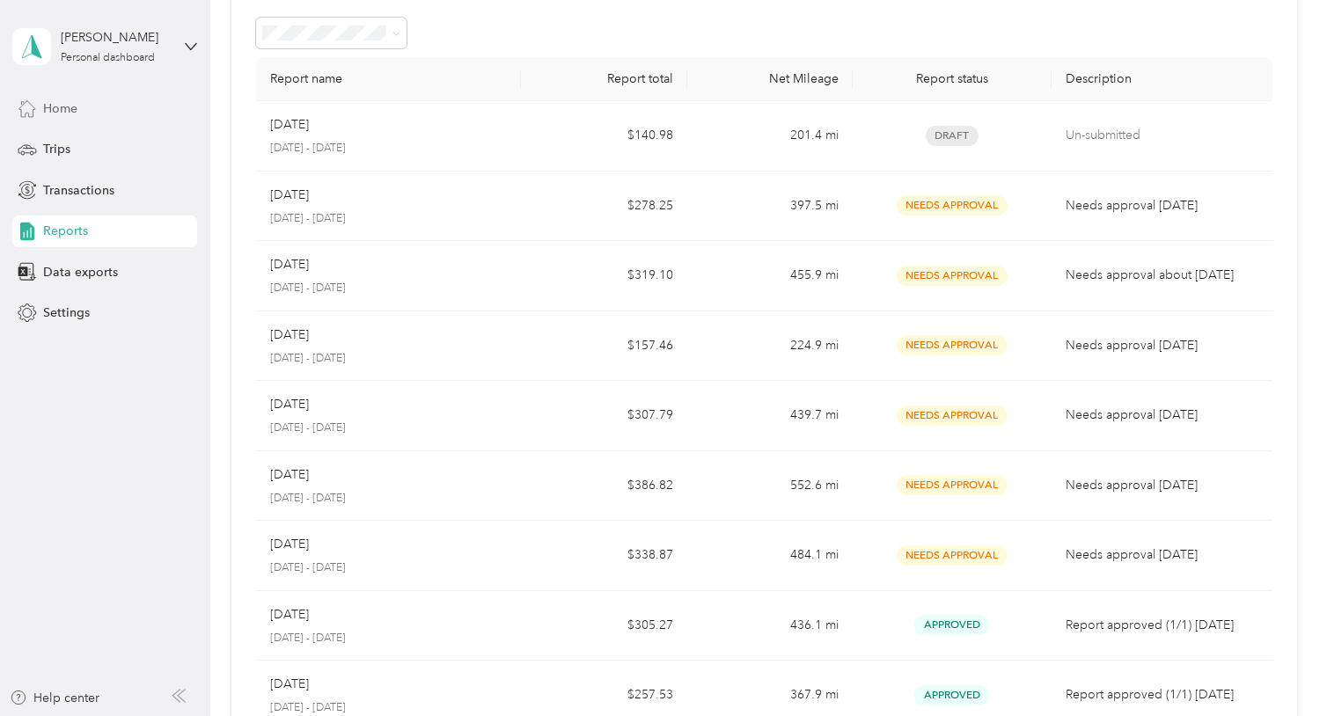
click at [53, 118] on div "Home" at bounding box center [104, 108] width 185 height 32
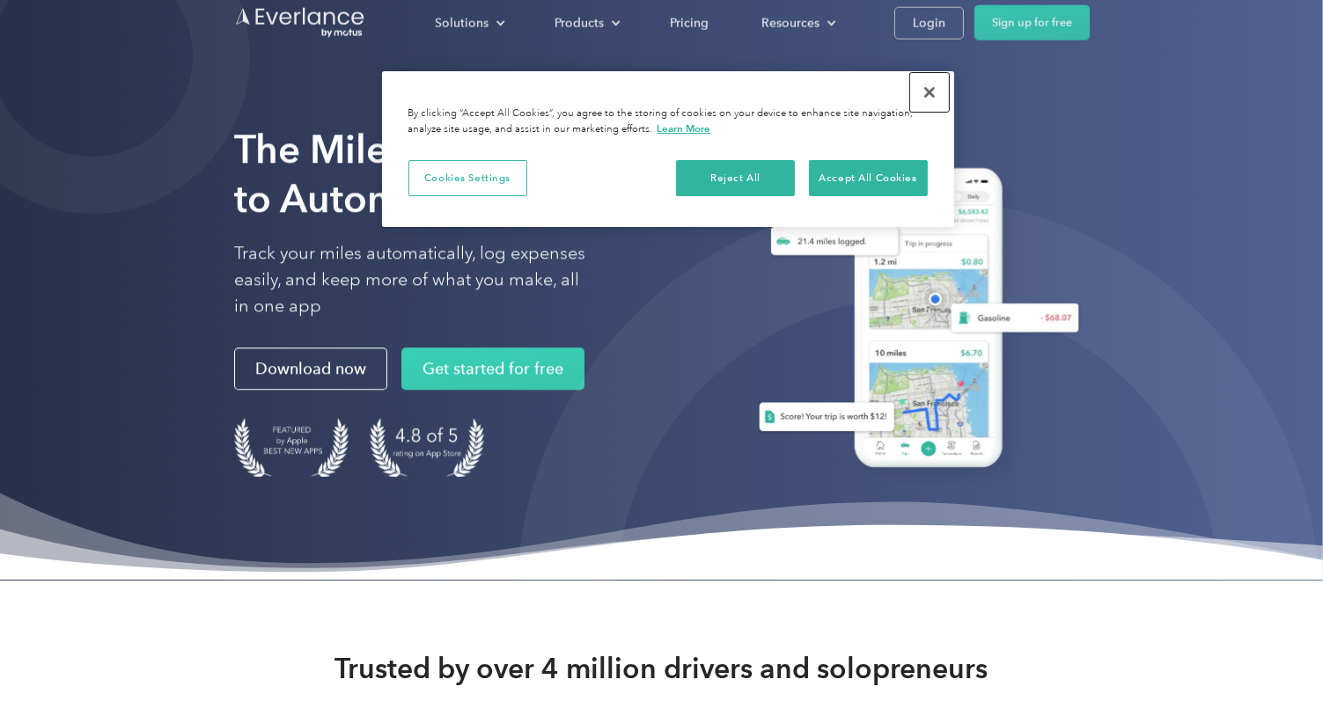
click at [936, 92] on button "Close" at bounding box center [929, 92] width 39 height 39
